Goal: Information Seeking & Learning: Learn about a topic

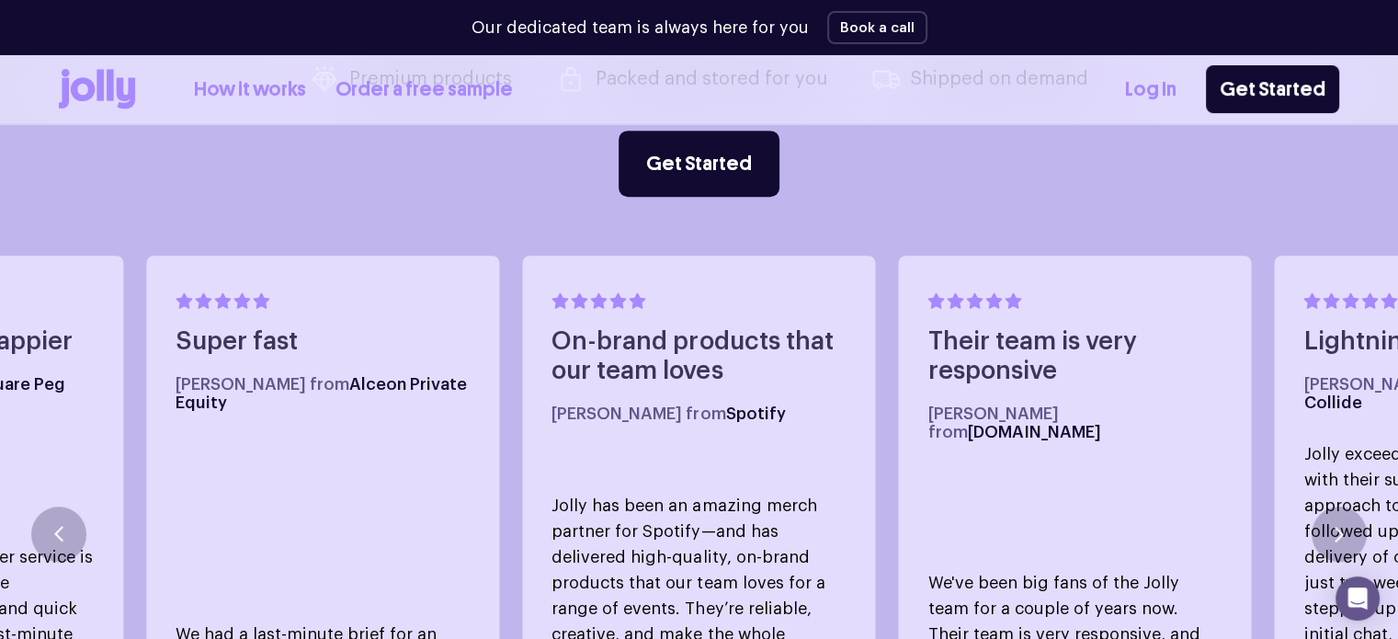
scroll to position [666, 0]
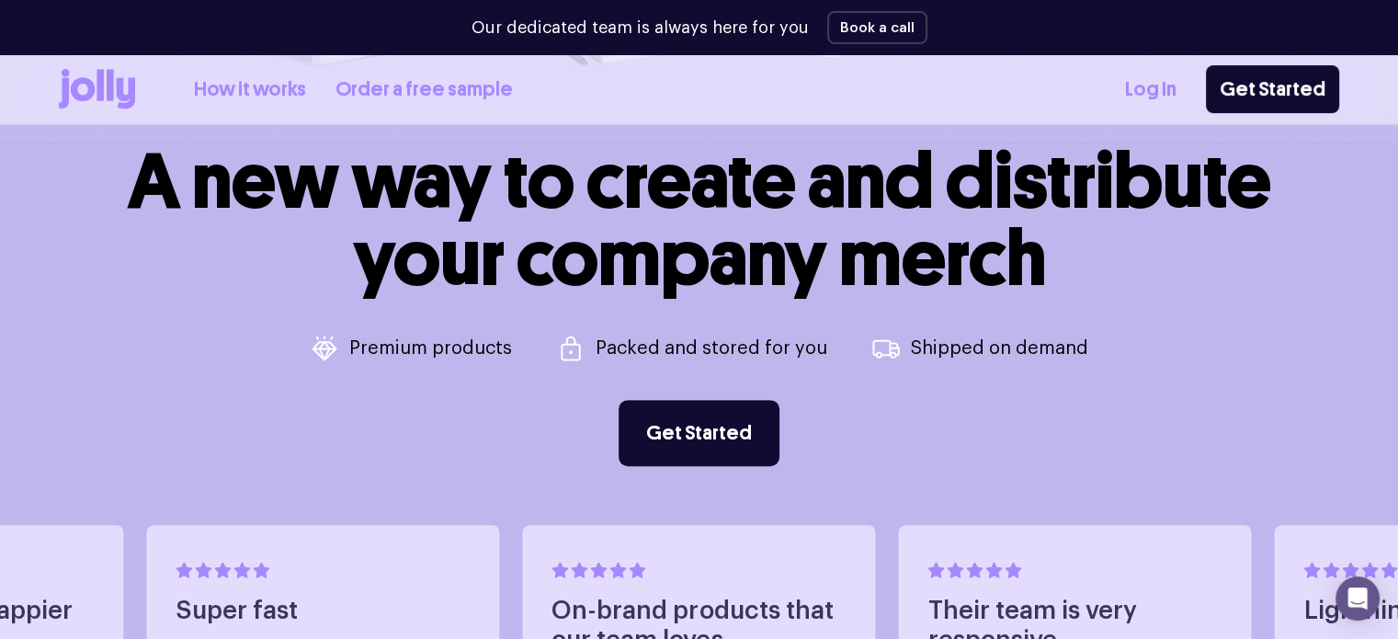
click at [230, 98] on link "How it works" at bounding box center [250, 89] width 112 height 30
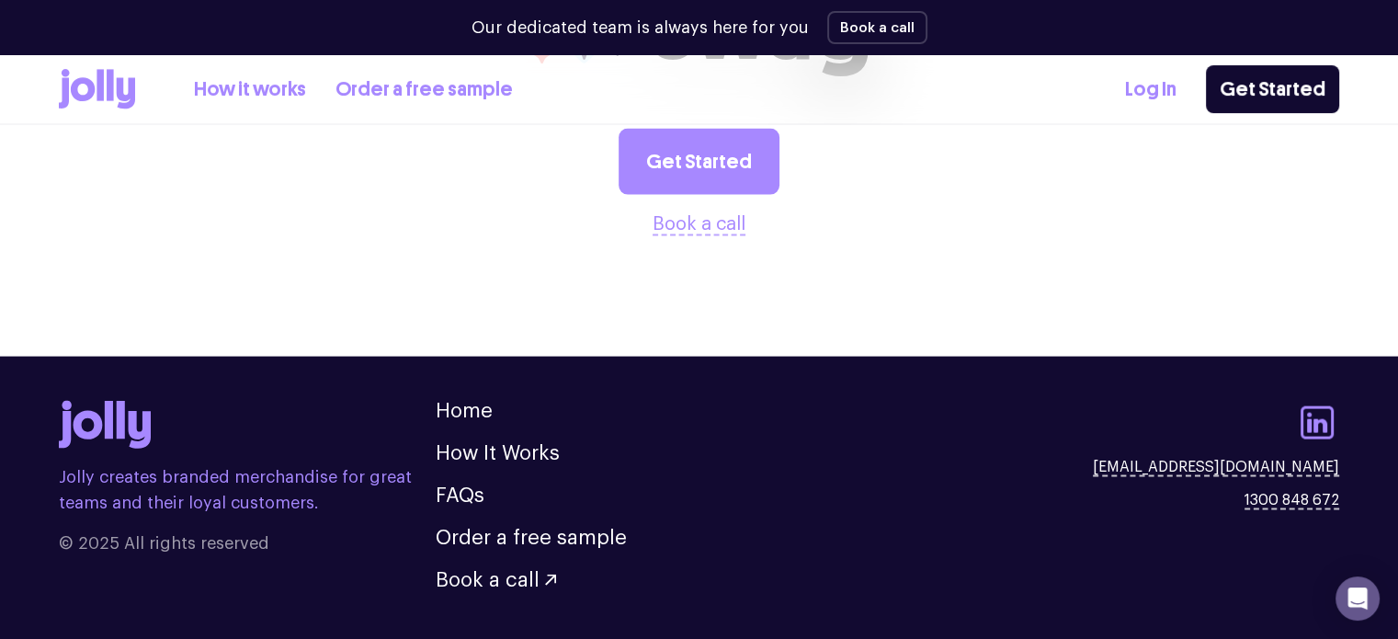
scroll to position [3852, 0]
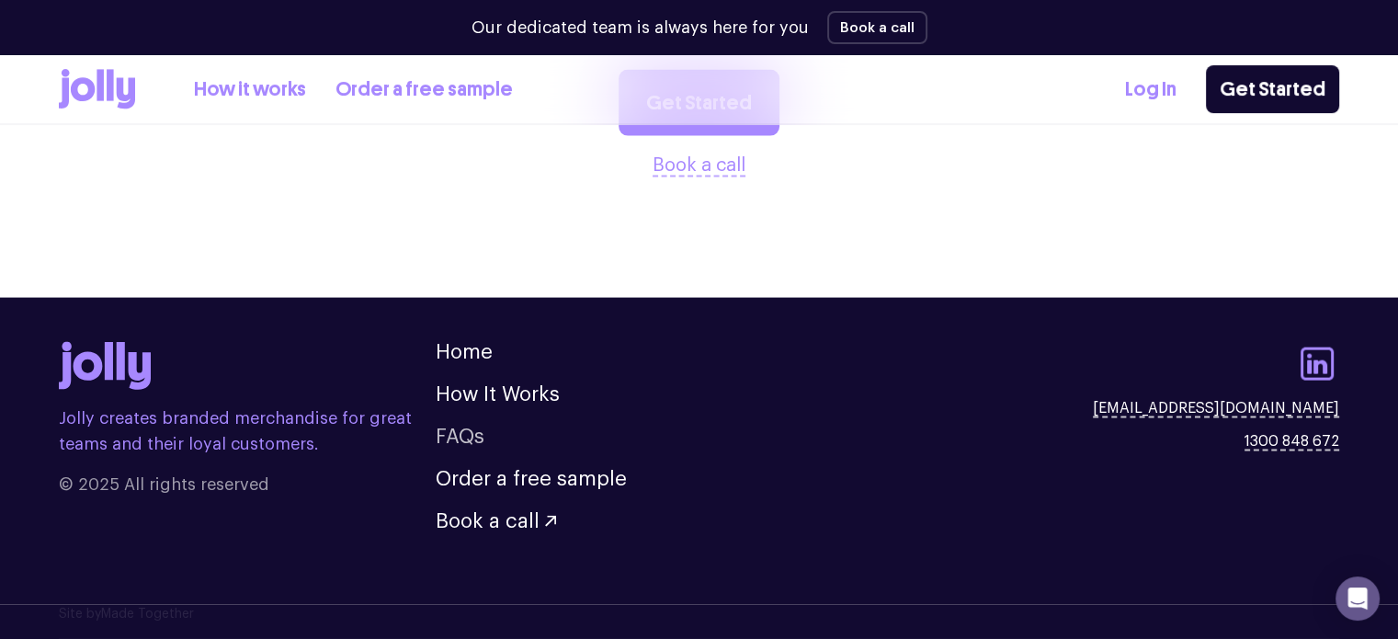
click at [470, 428] on link "FAQs" at bounding box center [460, 436] width 49 height 20
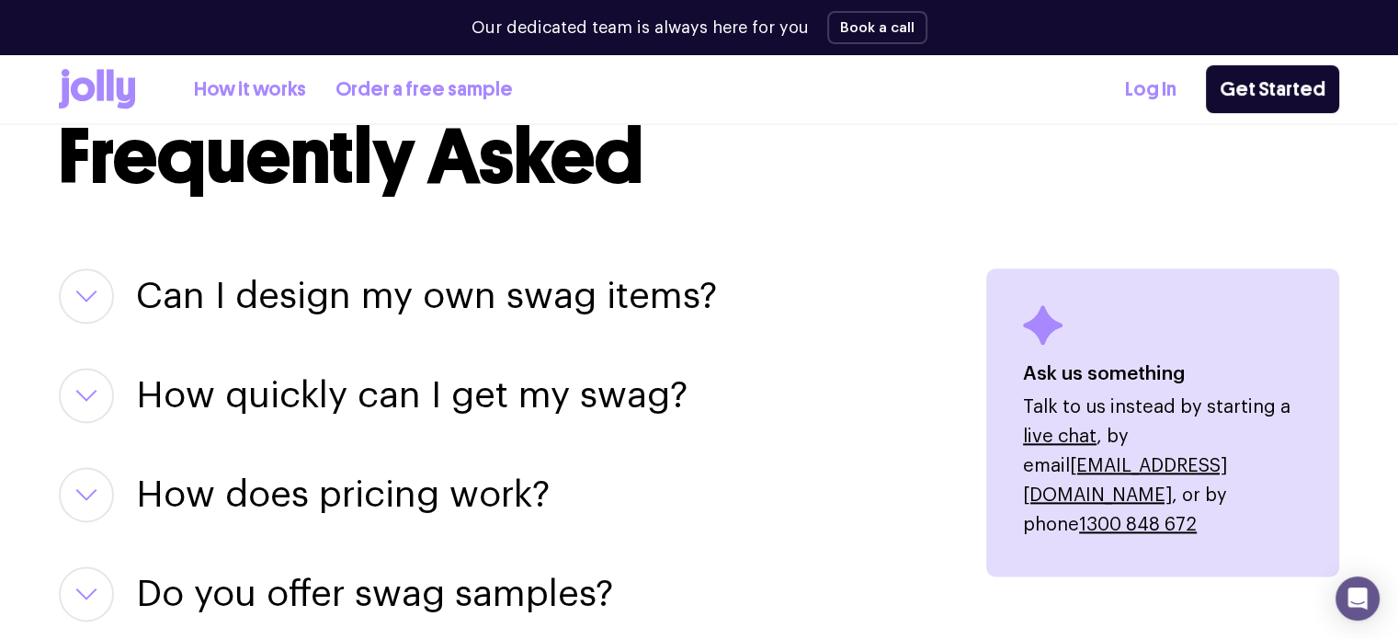
click at [496, 302] on h3 "Can I design my own swag items?" at bounding box center [426, 295] width 581 height 55
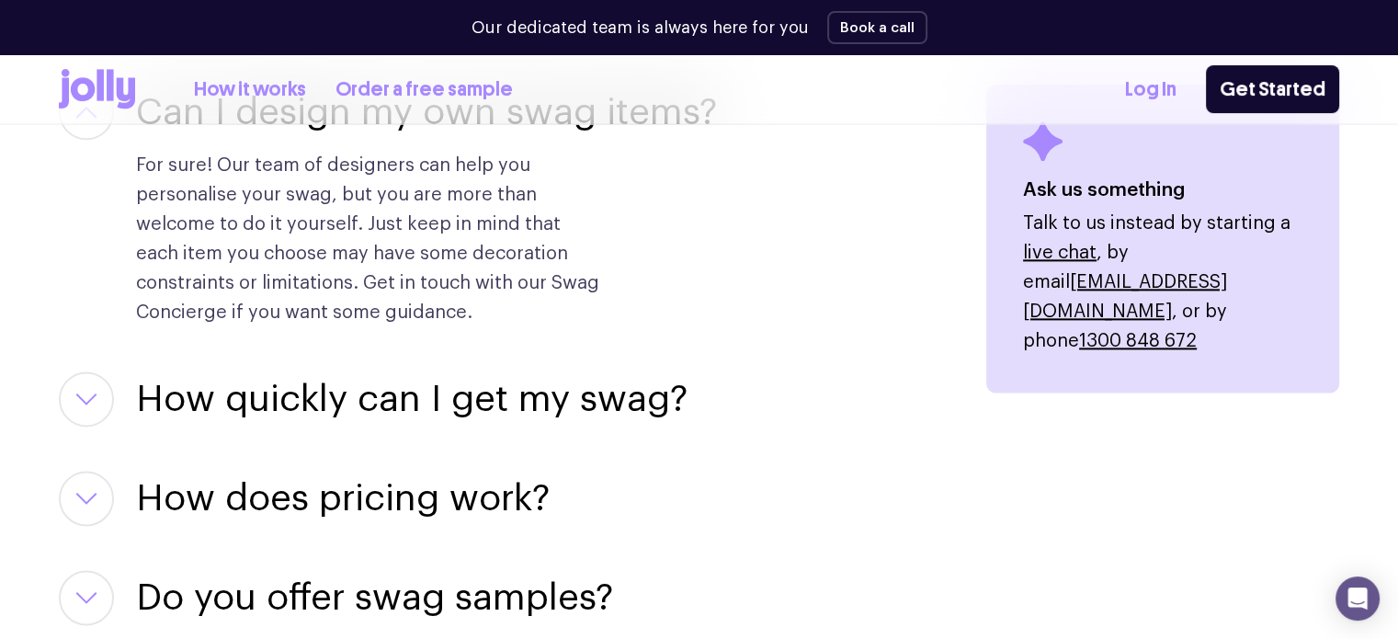
click at [474, 376] on h3 "How quickly can I get my swag?" at bounding box center [411, 398] width 551 height 55
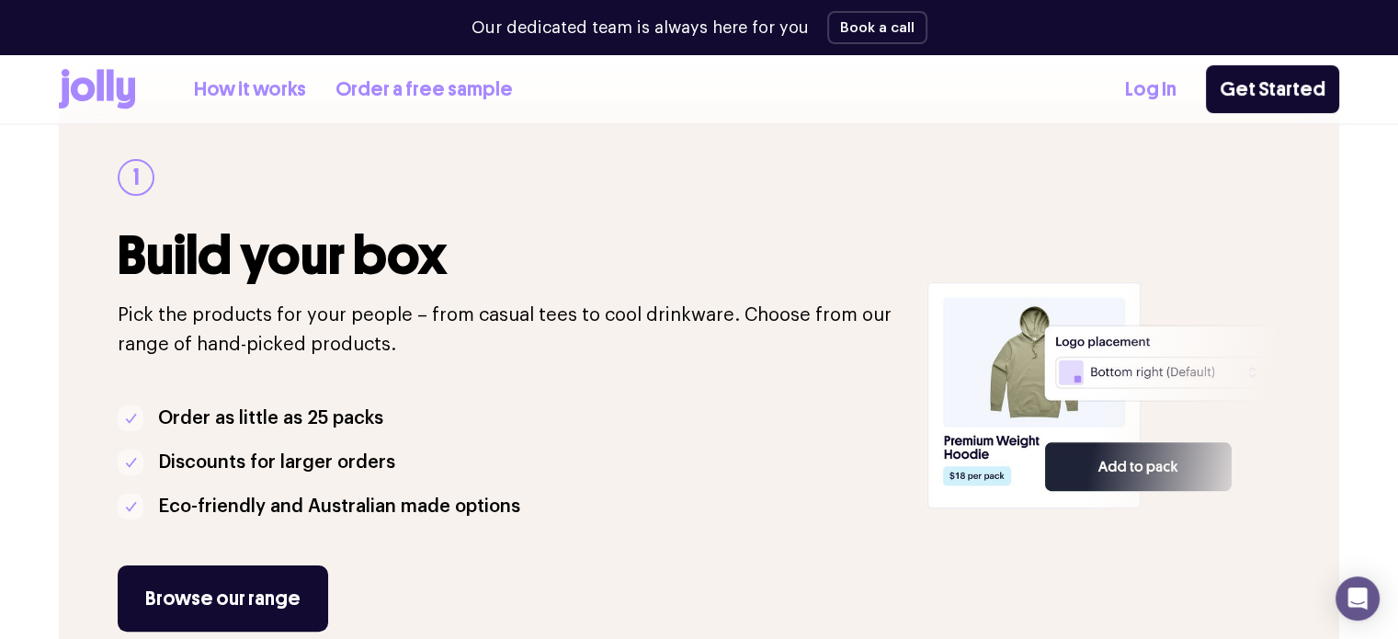
scroll to position [274, 0]
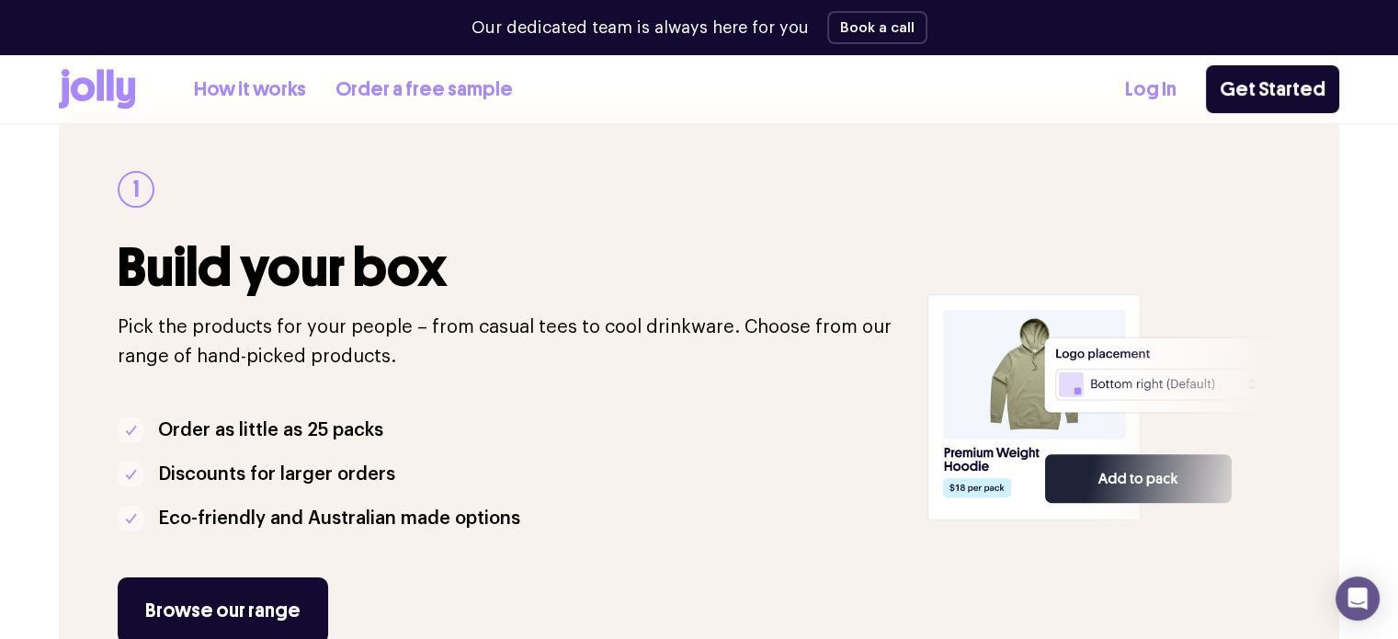
click at [99, 85] on icon at bounding box center [99, 84] width 7 height 31
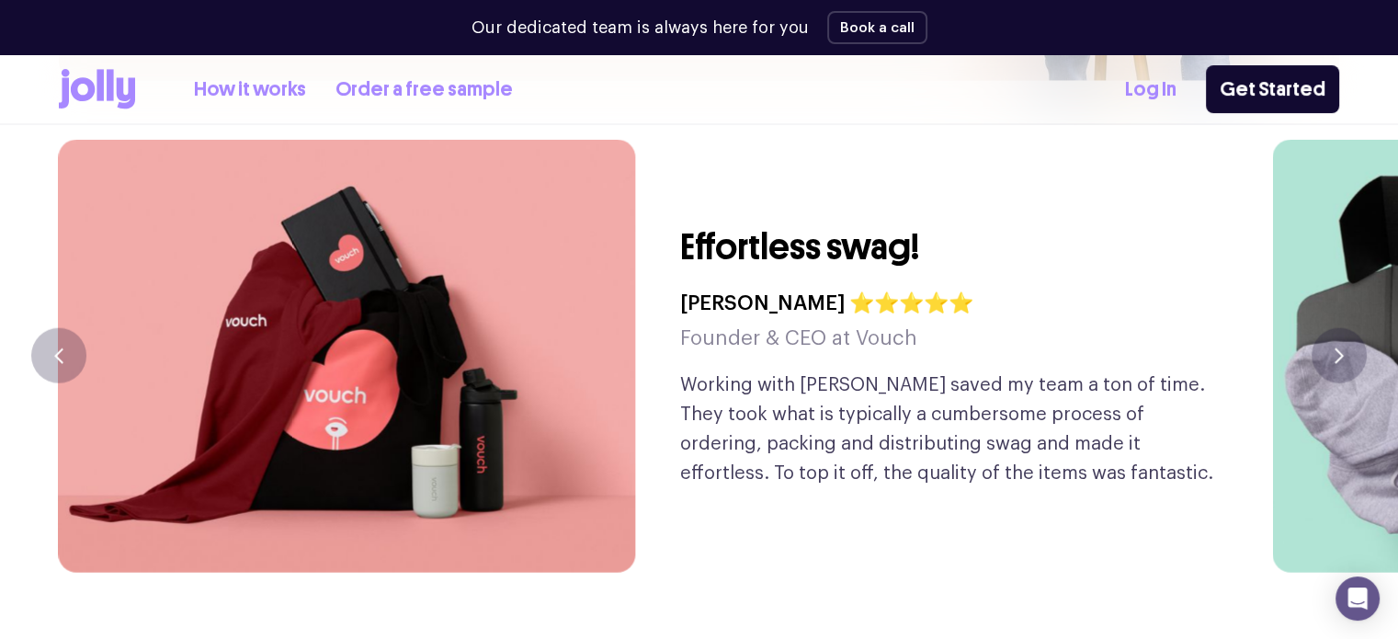
scroll to position [4411, 0]
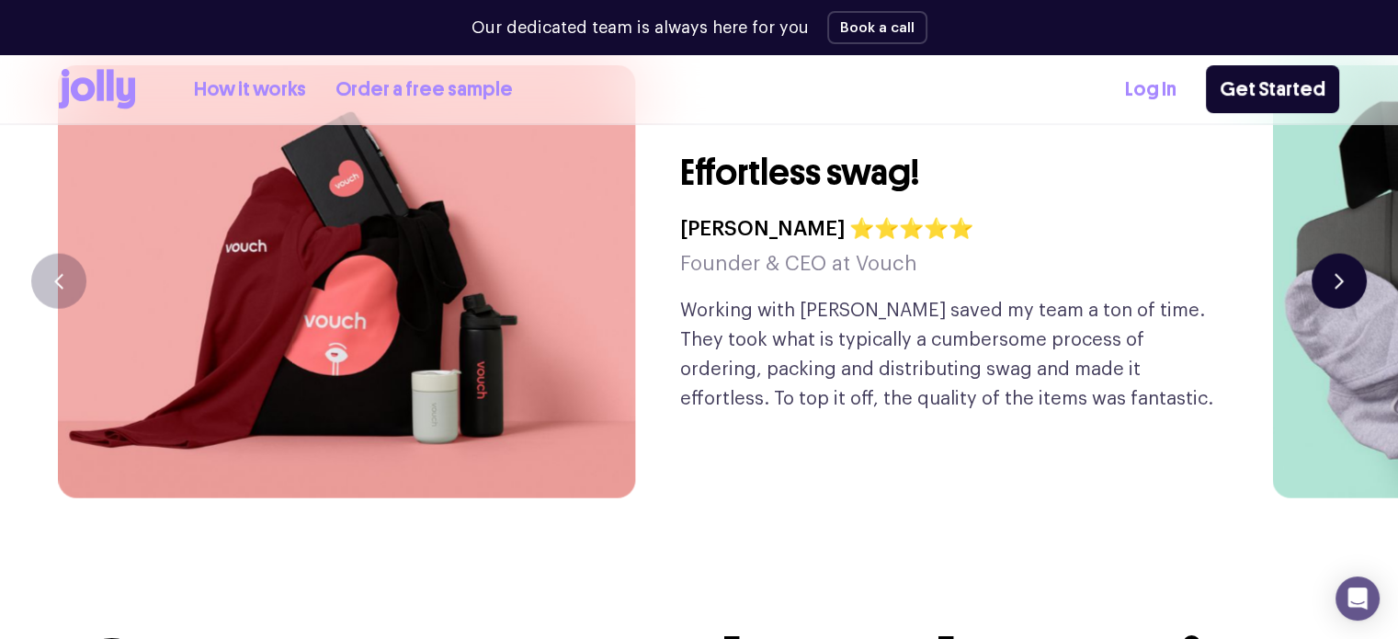
click at [1337, 274] on icon "button" at bounding box center [1338, 282] width 9 height 16
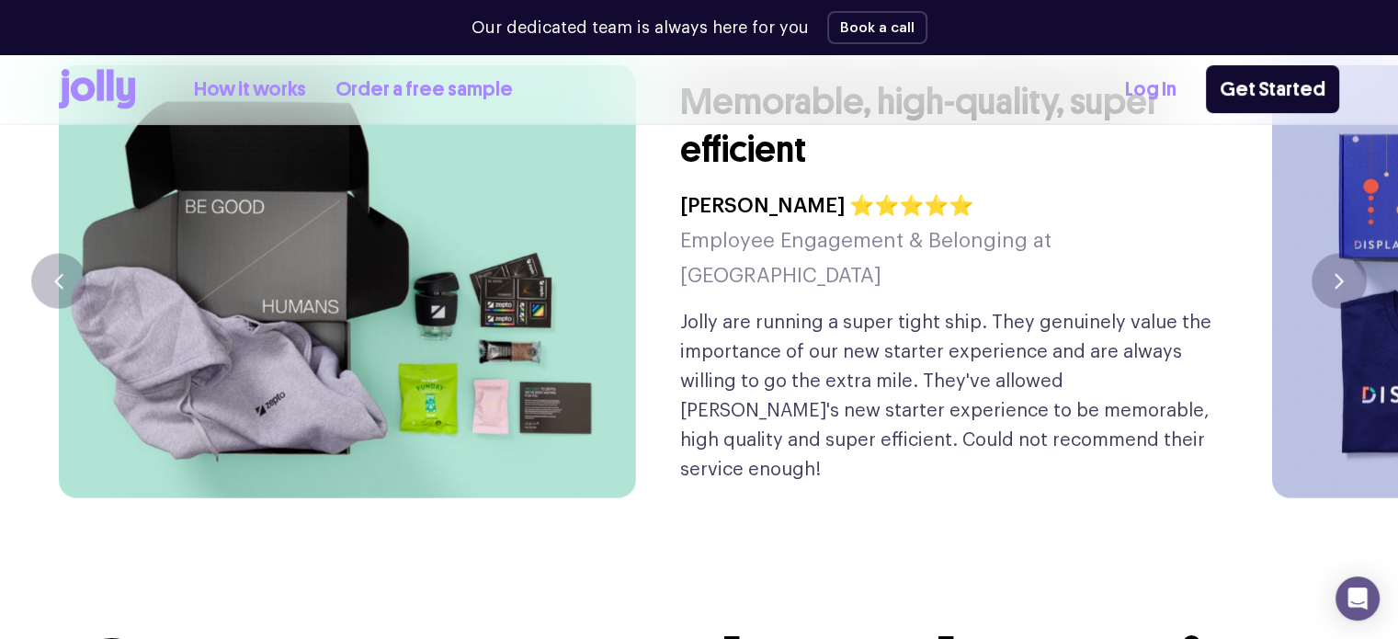
scroll to position [4227, 0]
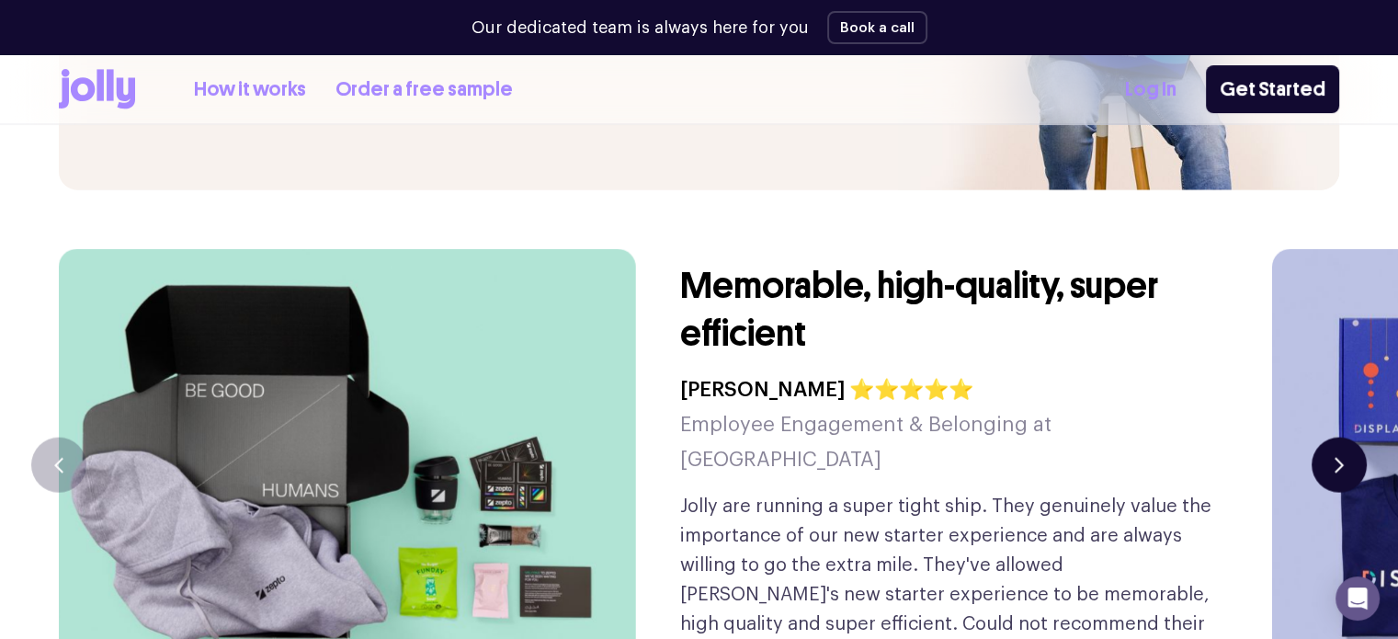
click at [1338, 458] on icon "button" at bounding box center [1338, 466] width 9 height 16
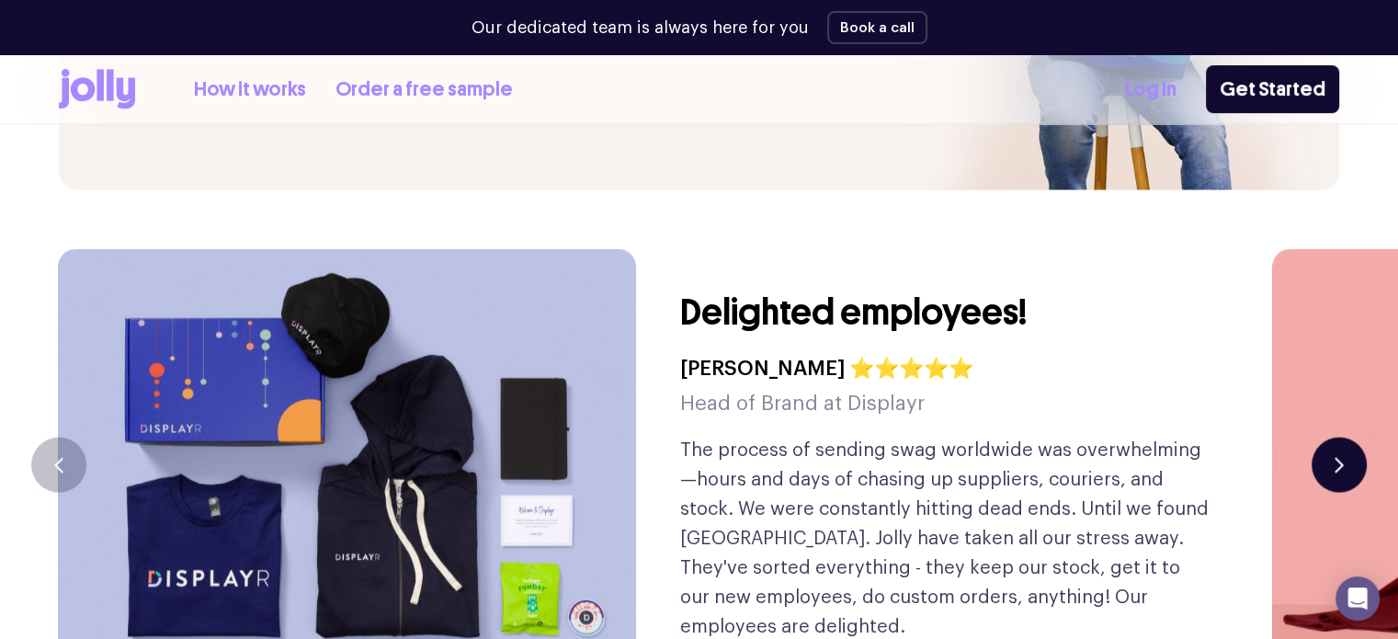
click at [1338, 458] on icon "button" at bounding box center [1338, 466] width 9 height 16
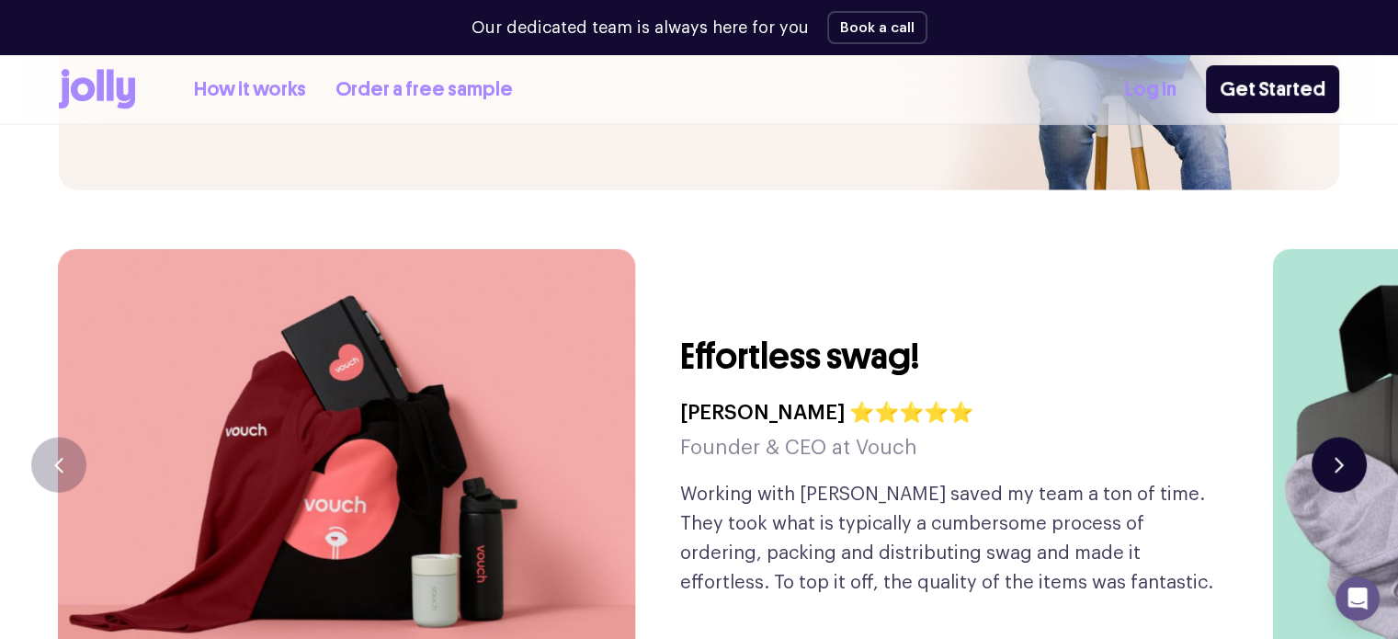
click at [1338, 458] on icon "button" at bounding box center [1338, 466] width 9 height 16
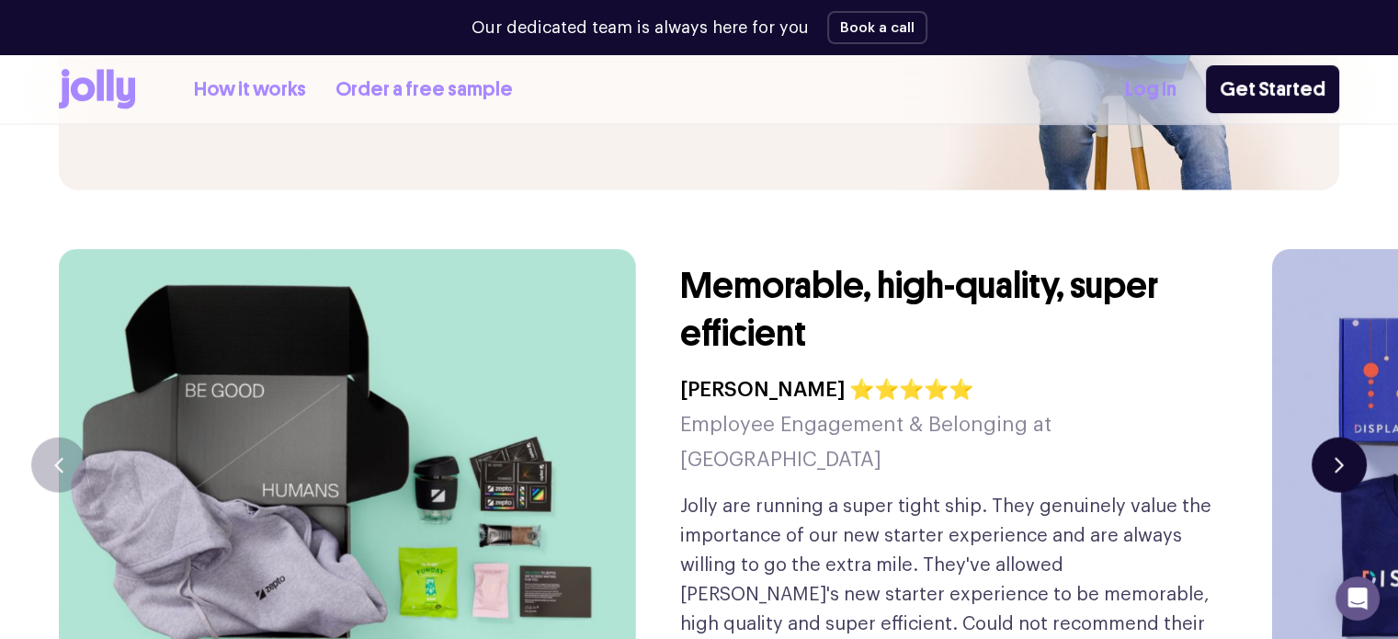
click at [1338, 458] on icon "button" at bounding box center [1338, 466] width 9 height 16
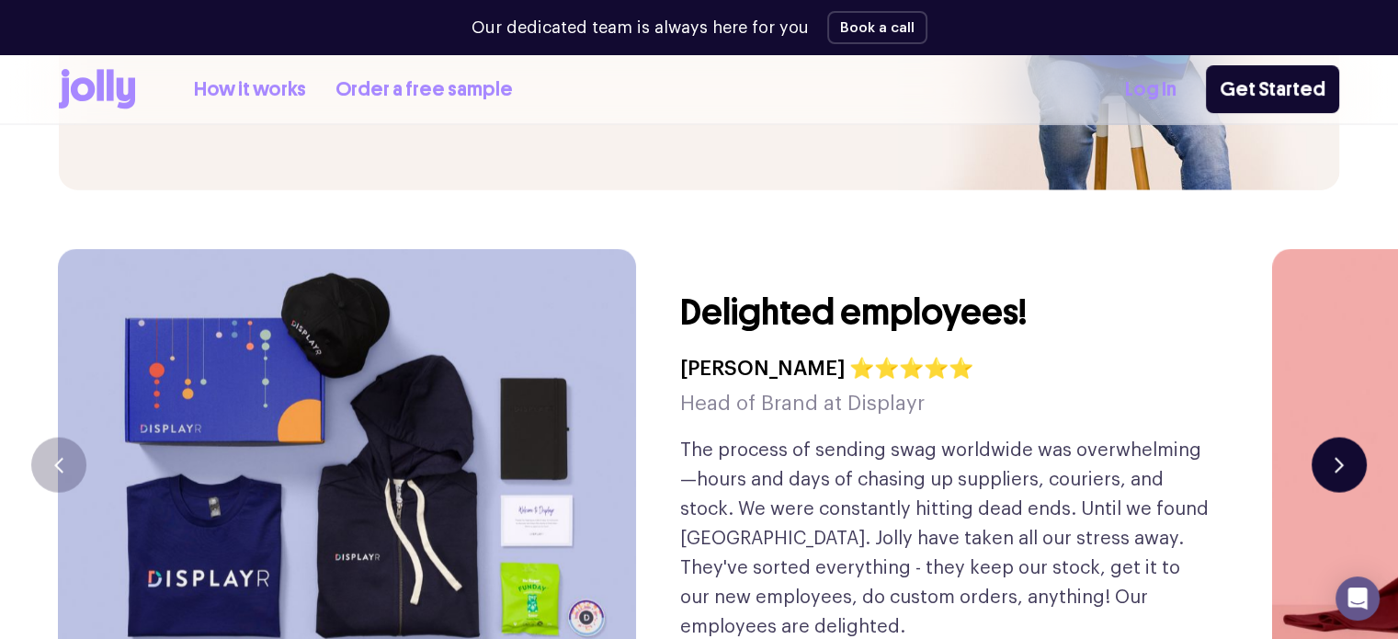
click at [1338, 458] on icon "button" at bounding box center [1338, 466] width 9 height 16
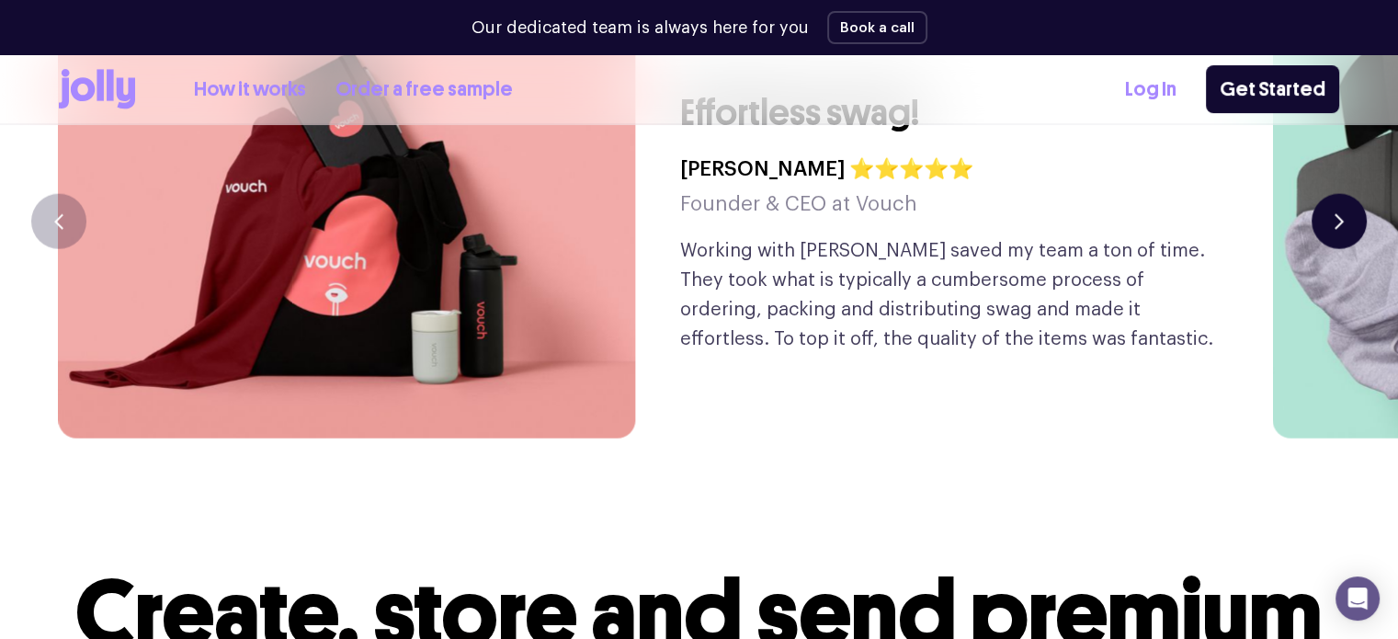
scroll to position [4411, 0]
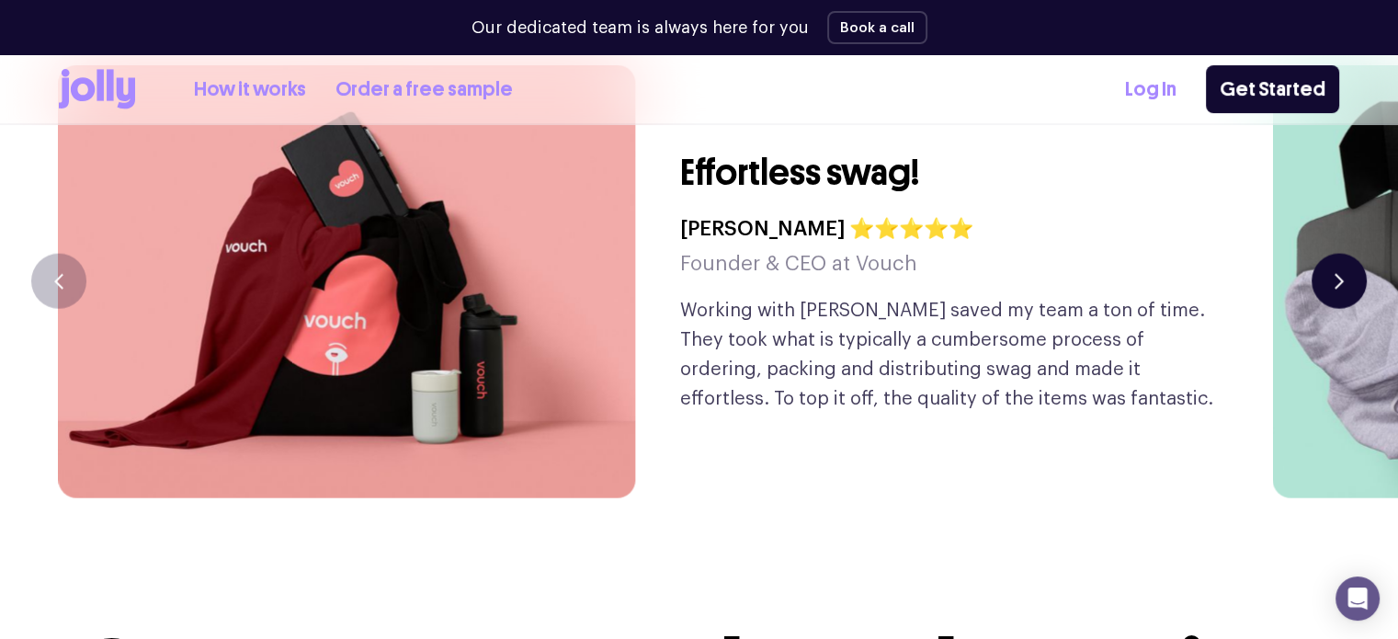
click at [1332, 254] on button "button" at bounding box center [1338, 281] width 55 height 55
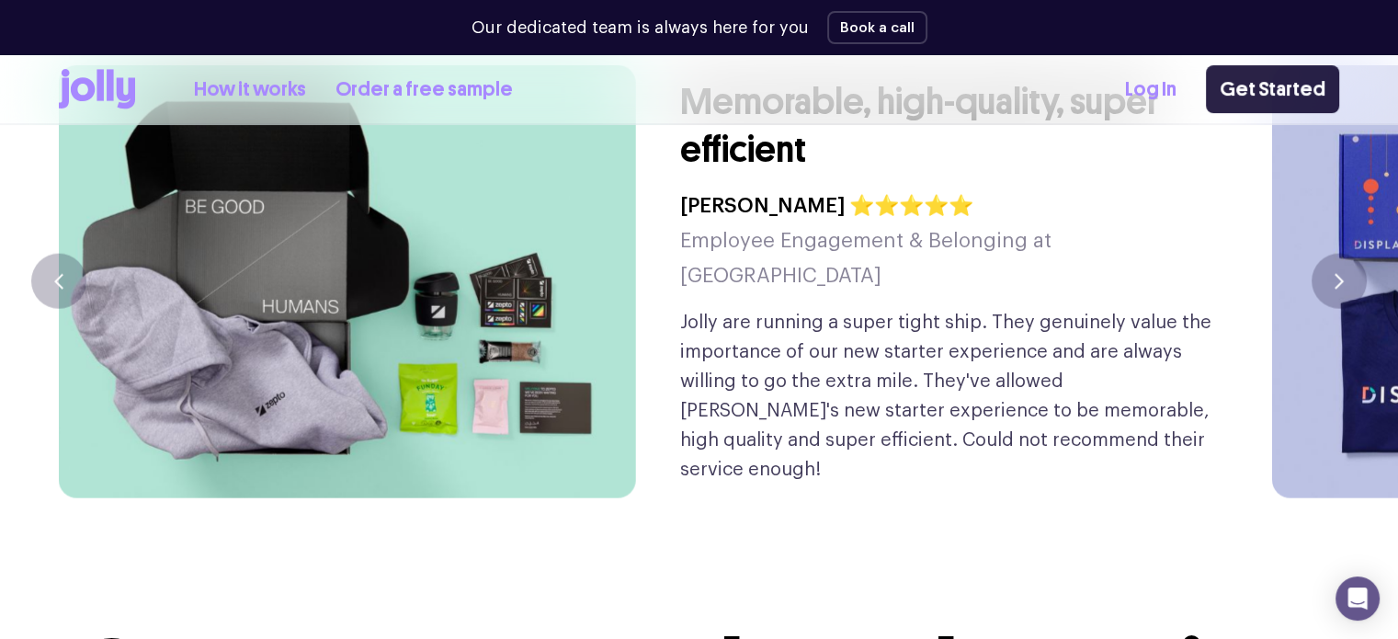
click at [1294, 87] on link "Get Started" at bounding box center [1272, 89] width 133 height 48
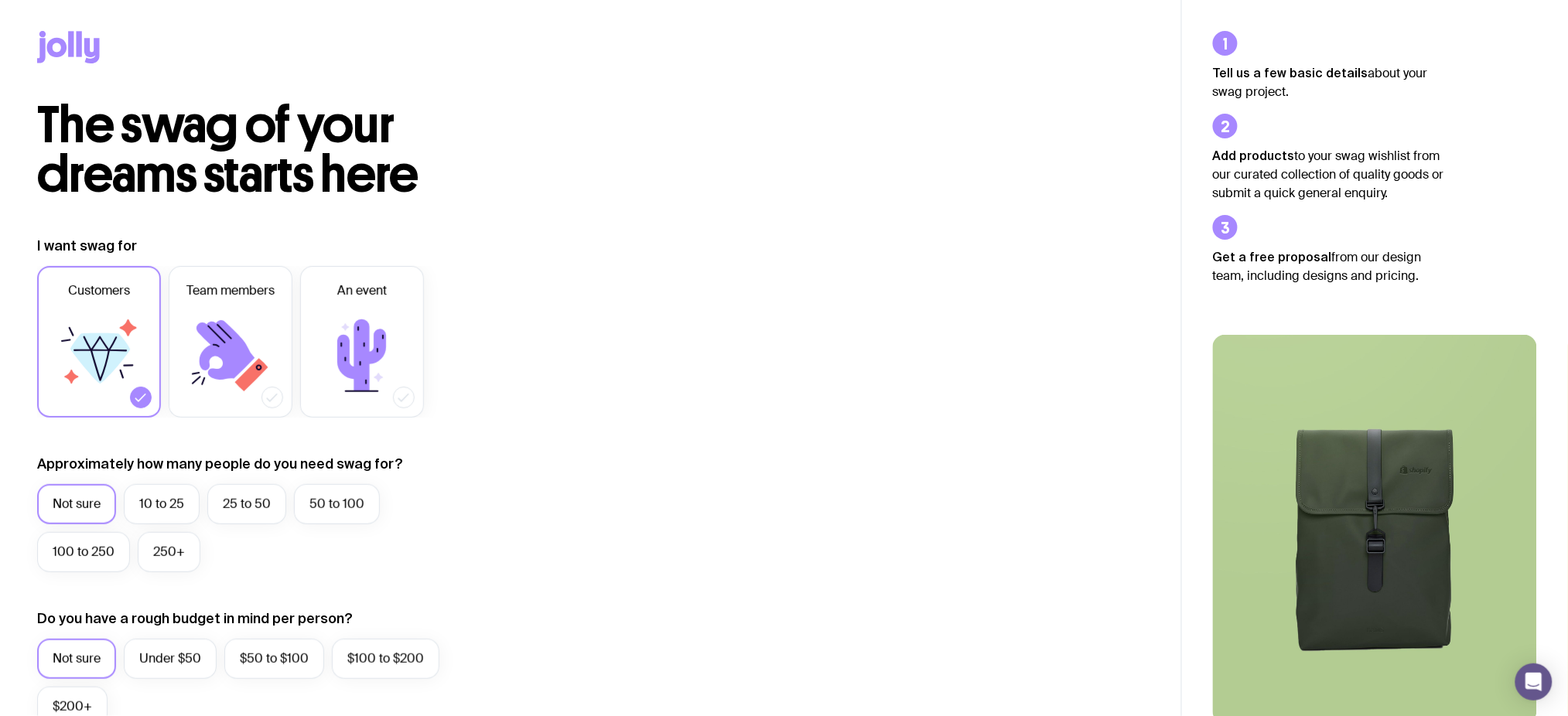
click at [42, 49] on icon at bounding box center [41, 50] width 8 height 24
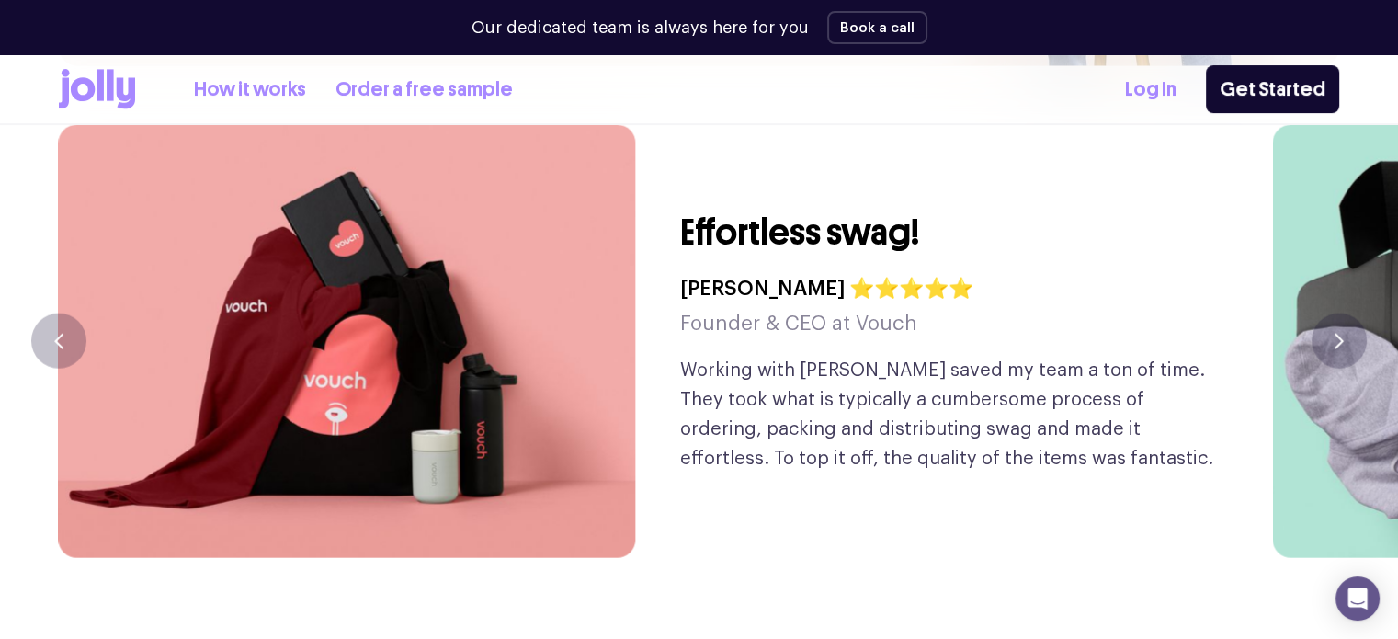
scroll to position [4276, 0]
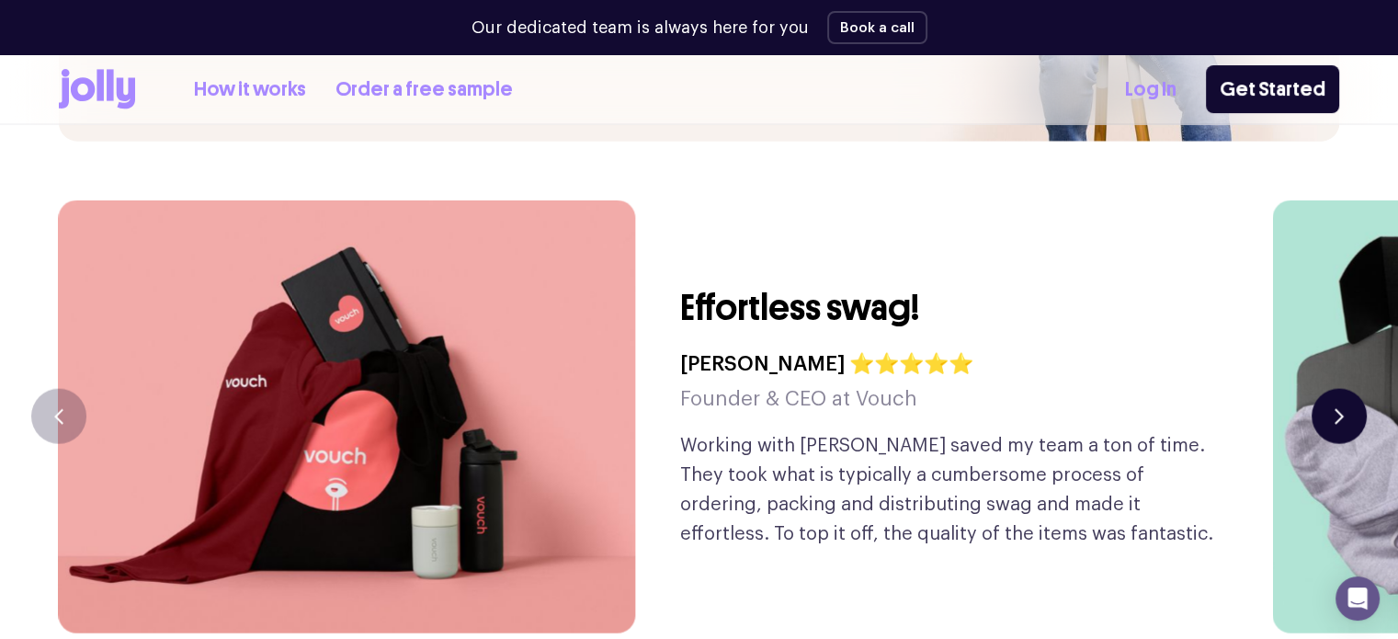
click at [1344, 389] on button "button" at bounding box center [1338, 416] width 55 height 55
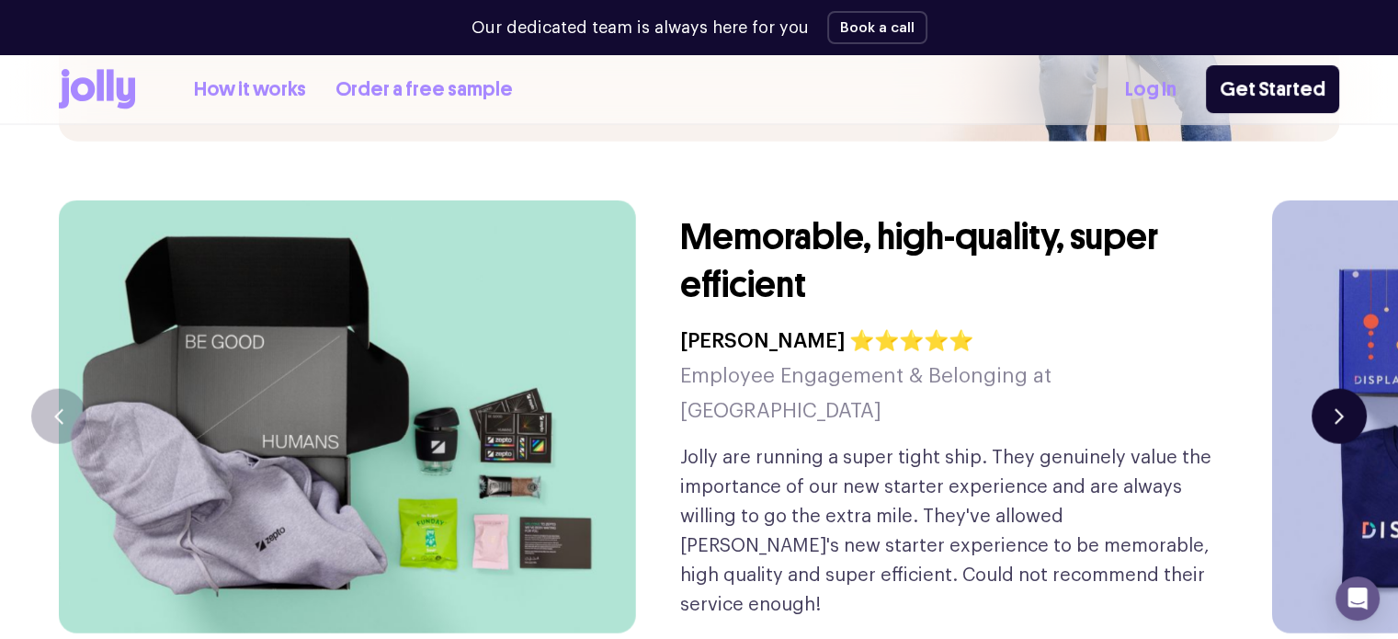
click at [1344, 389] on button "button" at bounding box center [1338, 416] width 55 height 55
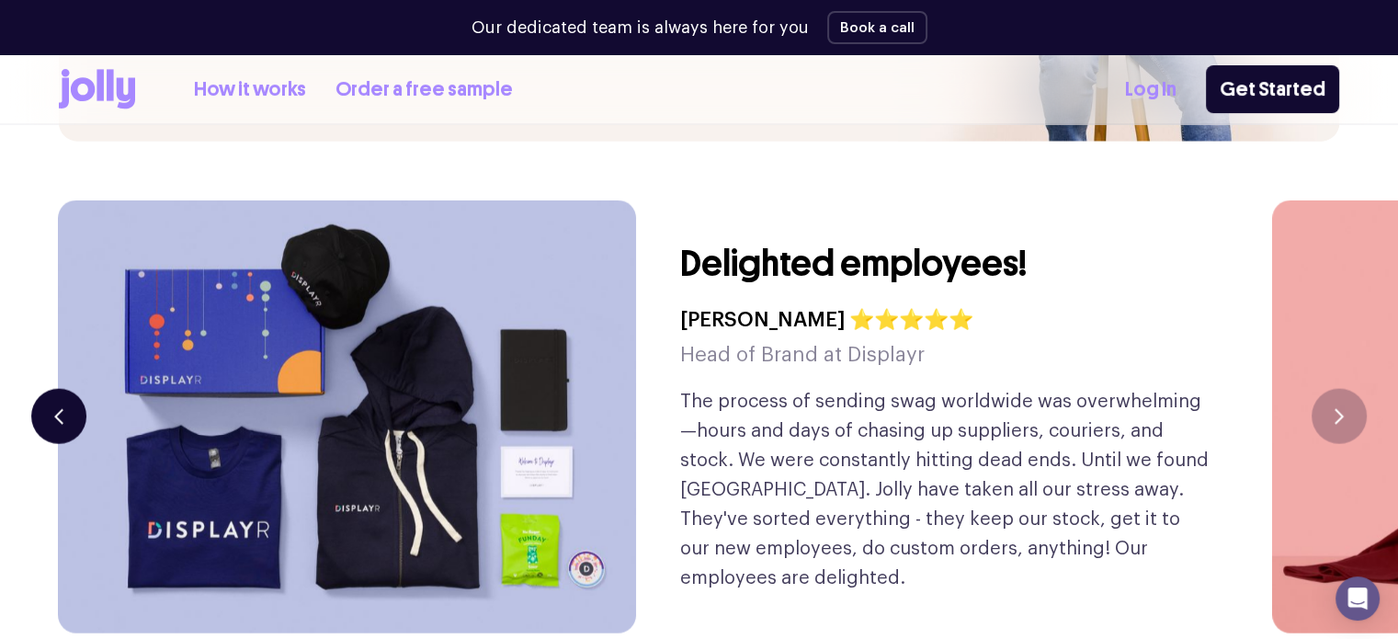
click at [55, 389] on button "button" at bounding box center [58, 416] width 55 height 55
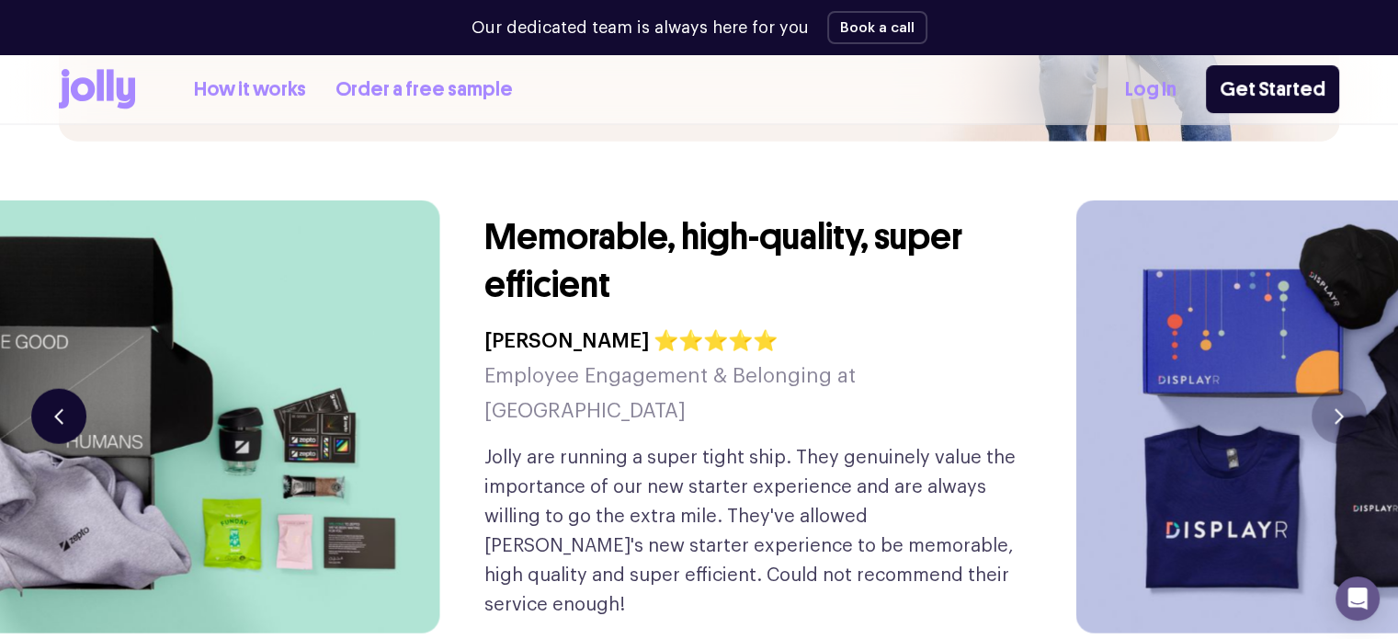
click at [55, 389] on button "button" at bounding box center [58, 416] width 55 height 55
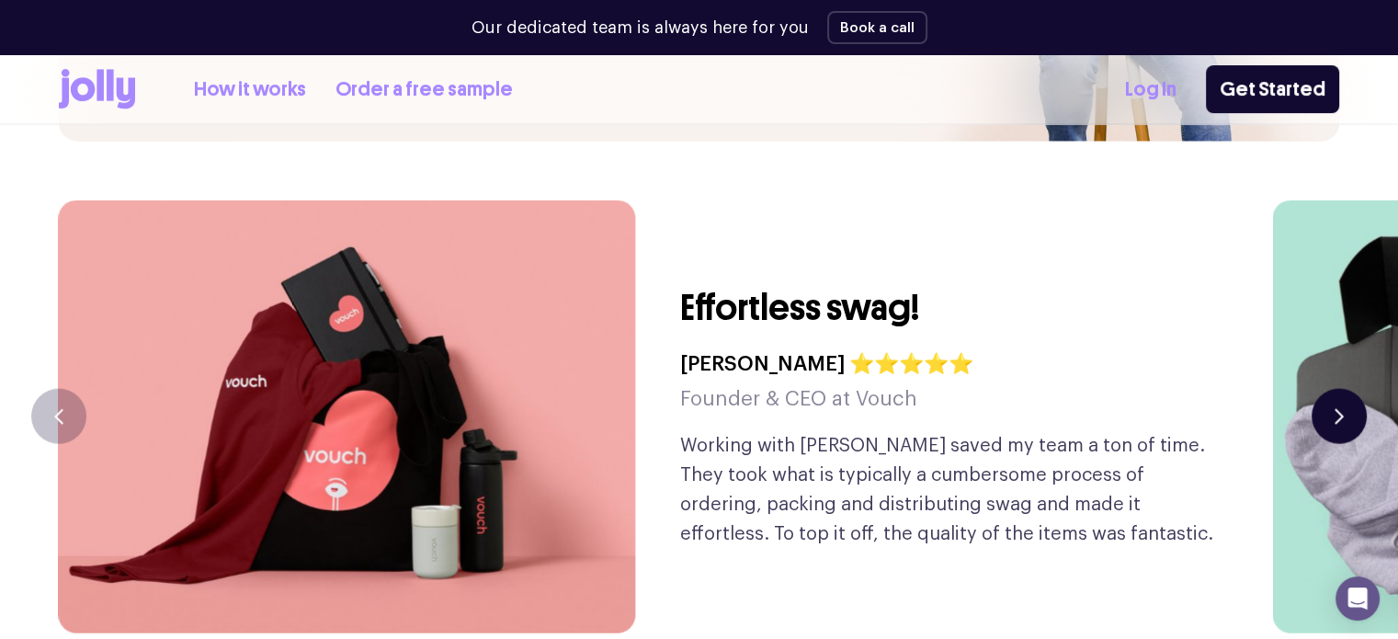
click at [1335, 409] on icon "button" at bounding box center [1338, 417] width 9 height 16
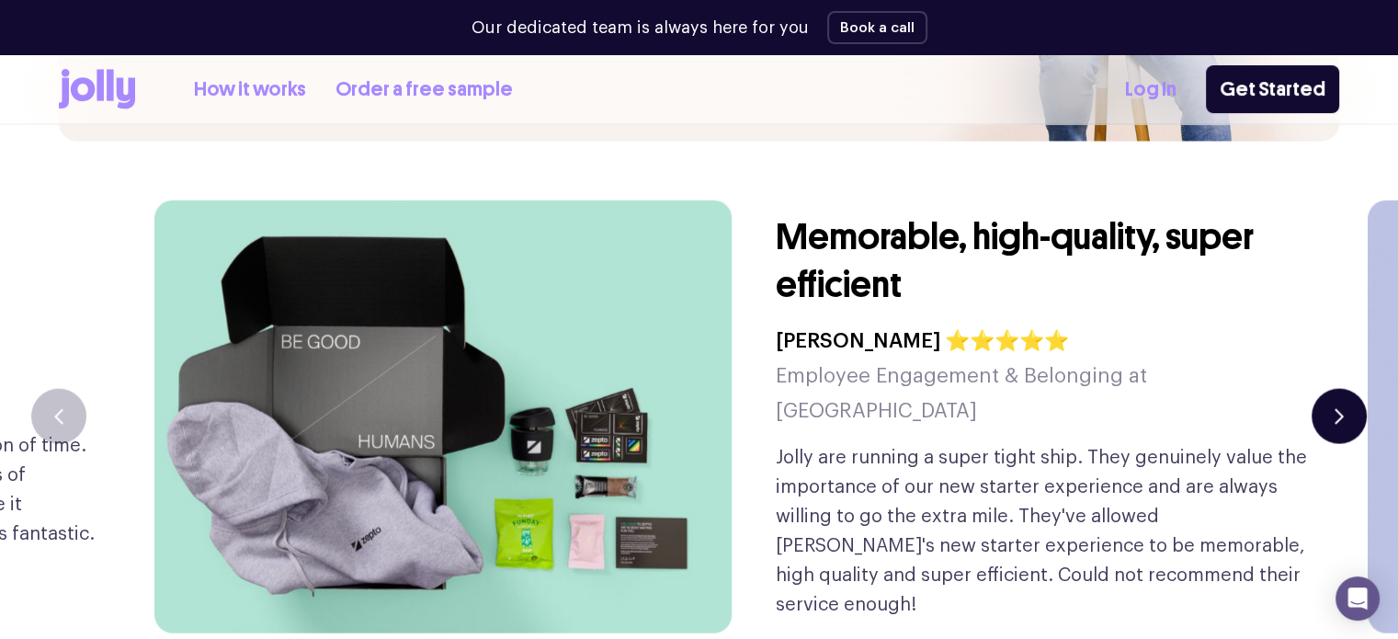
click at [1335, 409] on icon "button" at bounding box center [1338, 417] width 9 height 16
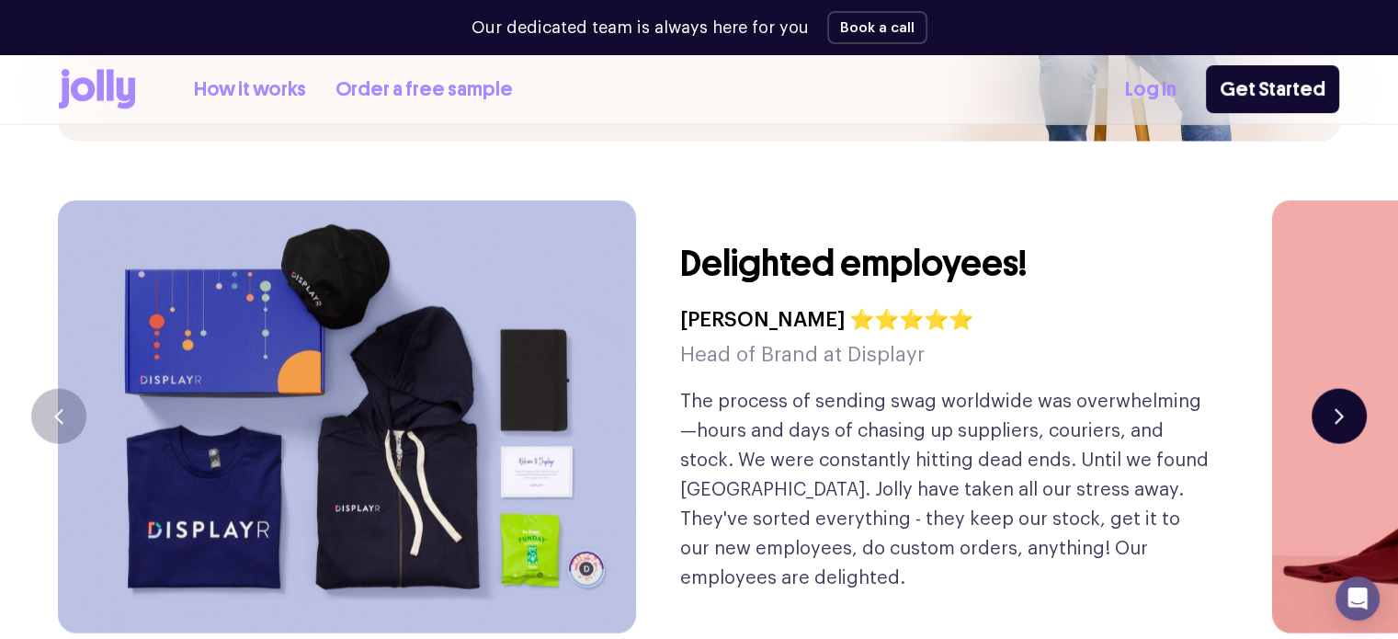
click at [1333, 389] on button "button" at bounding box center [1338, 416] width 55 height 55
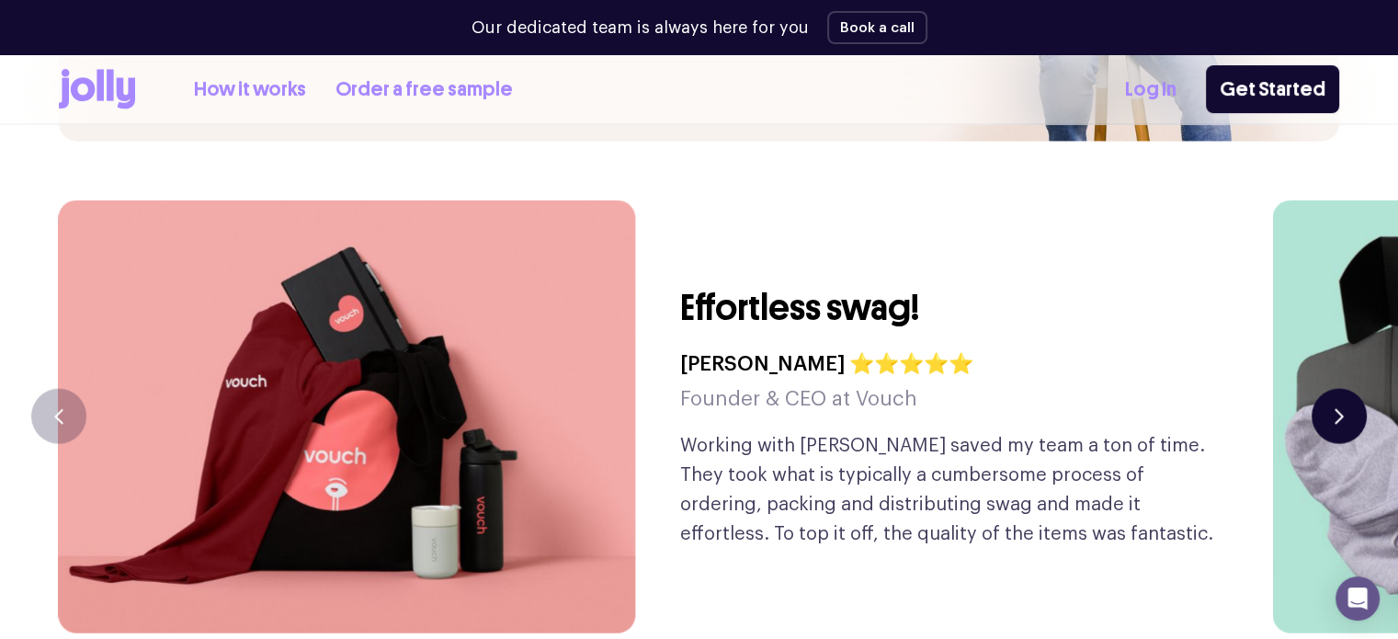
click at [1333, 389] on button "button" at bounding box center [1338, 416] width 55 height 55
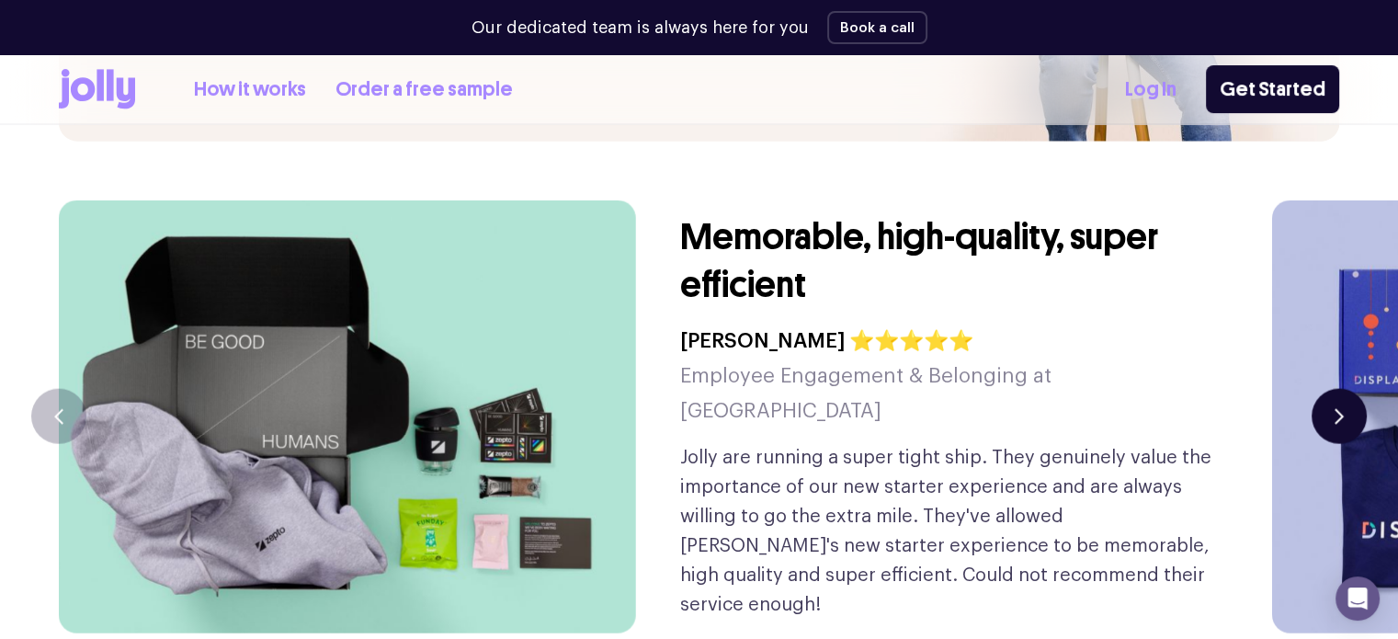
click at [1328, 389] on button "button" at bounding box center [1338, 416] width 55 height 55
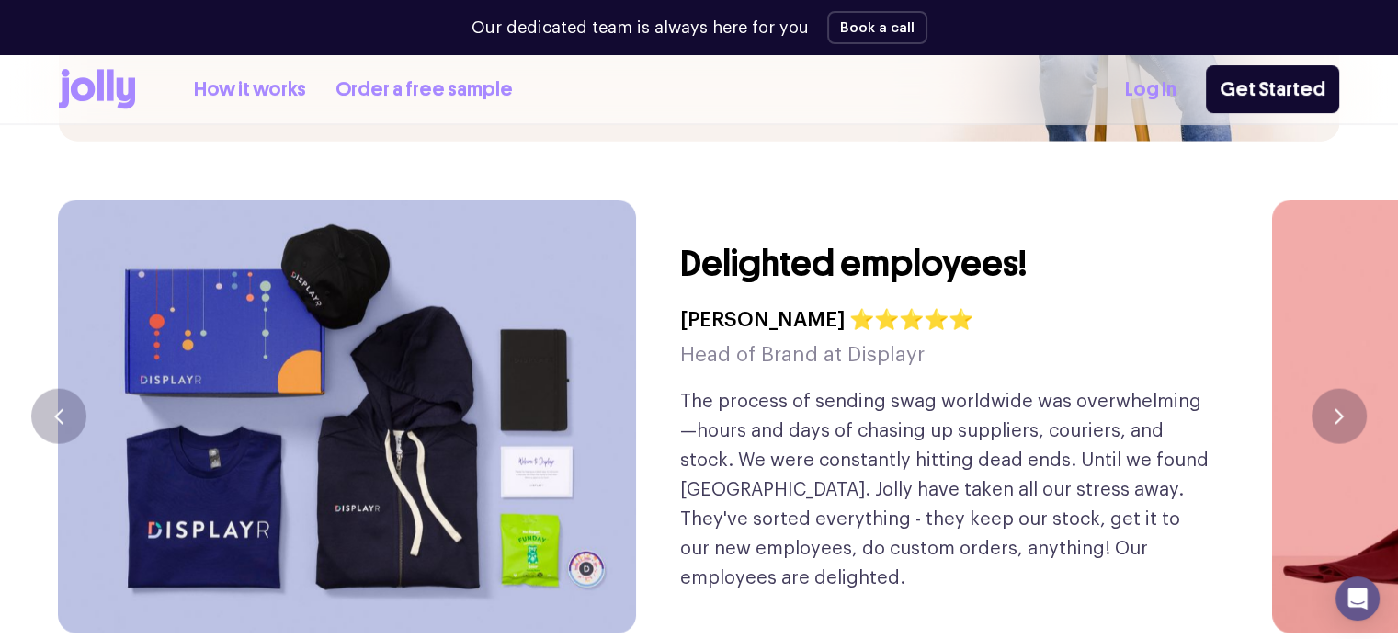
click at [507, 327] on img at bounding box center [346, 416] width 577 height 433
